Goal: Navigation & Orientation: Go to known website

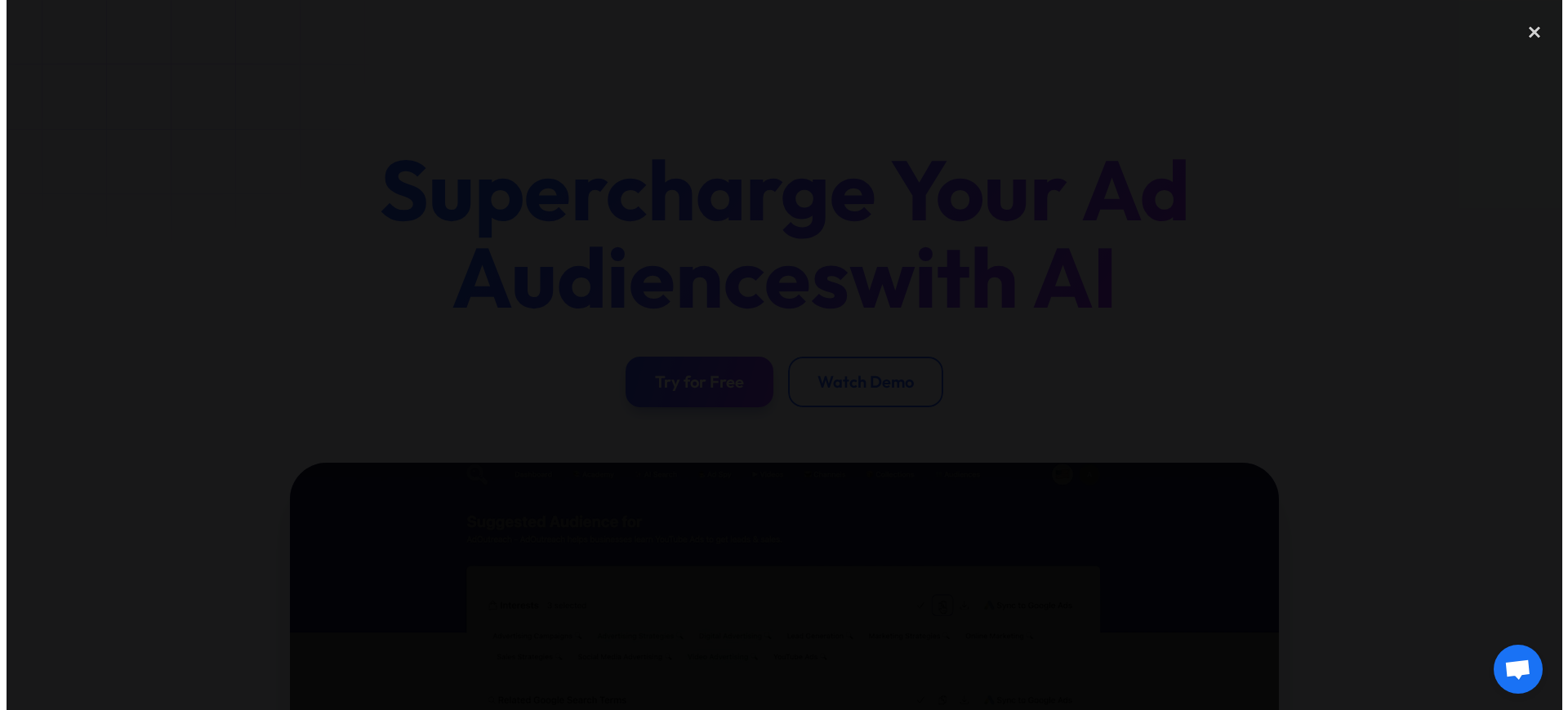
scroll to position [386, 0]
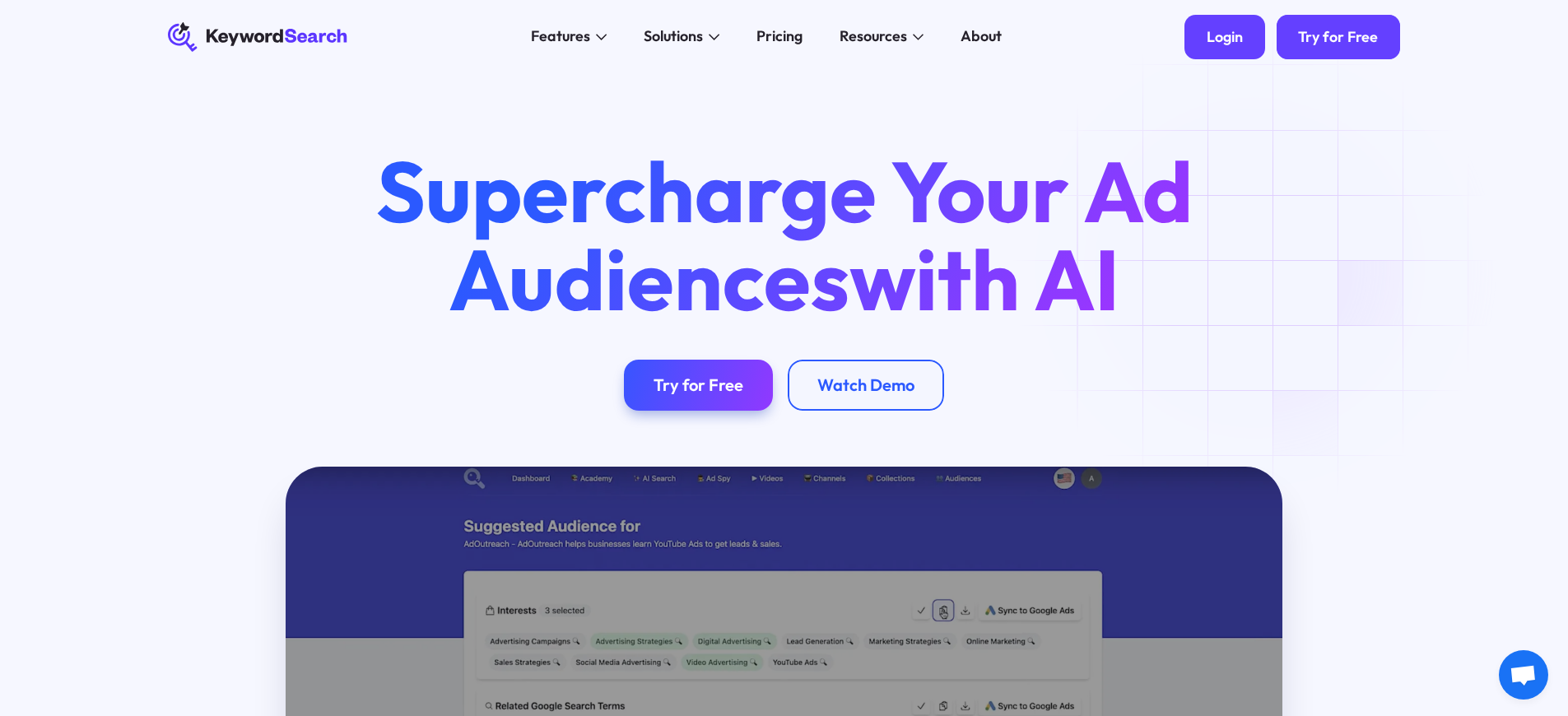
click at [1222, 37] on div "Login" at bounding box center [1224, 37] width 36 height 18
